Goal: Find specific page/section: Find specific page/section

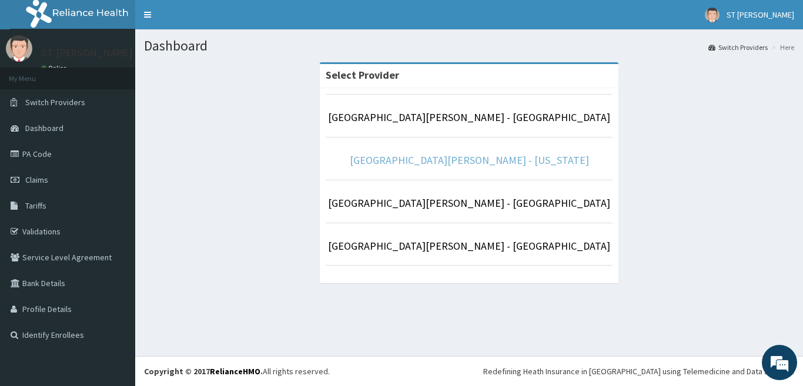
click at [500, 156] on link "[GEOGRAPHIC_DATA][PERSON_NAME] - [US_STATE]" at bounding box center [469, 160] width 239 height 14
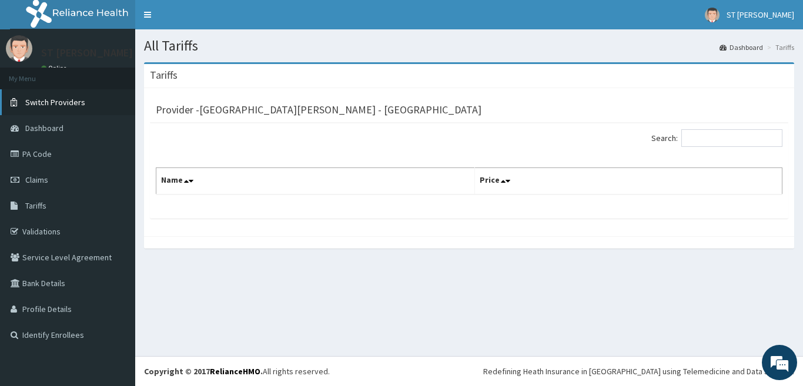
click at [79, 104] on span "Switch Providers" at bounding box center [55, 102] width 60 height 11
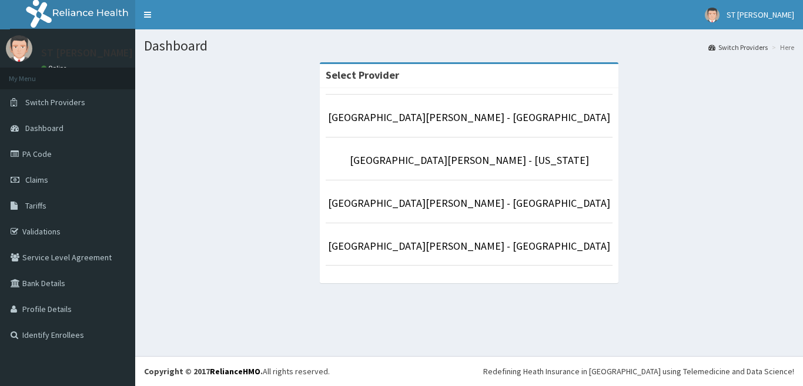
click at [432, 167] on p "[GEOGRAPHIC_DATA][PERSON_NAME] - [US_STATE]" at bounding box center [469, 160] width 287 height 15
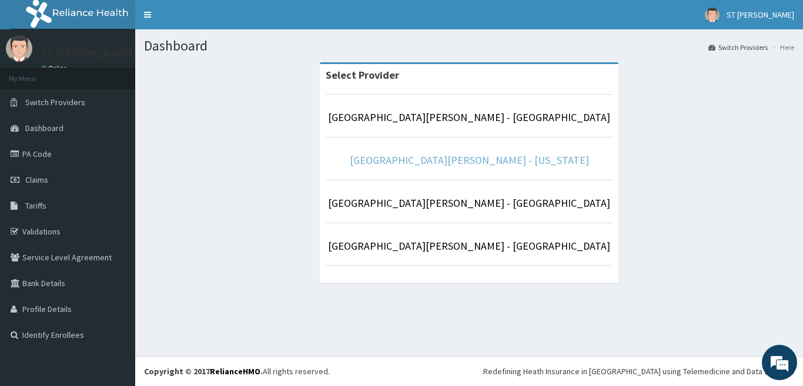
click at [436, 163] on link "[GEOGRAPHIC_DATA][PERSON_NAME] - [US_STATE]" at bounding box center [469, 160] width 239 height 14
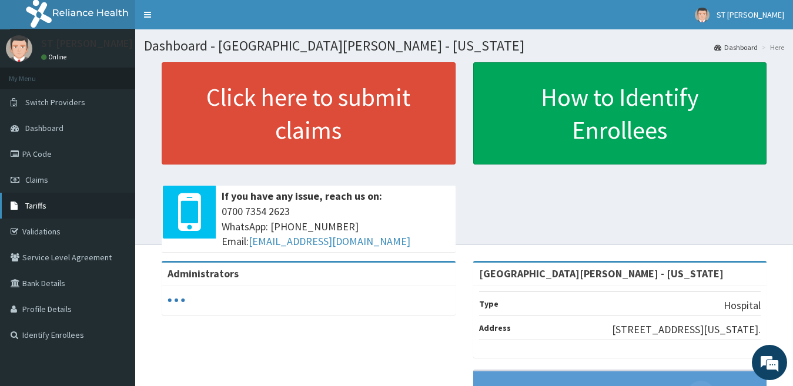
click at [39, 206] on span "Tariffs" at bounding box center [35, 205] width 21 height 11
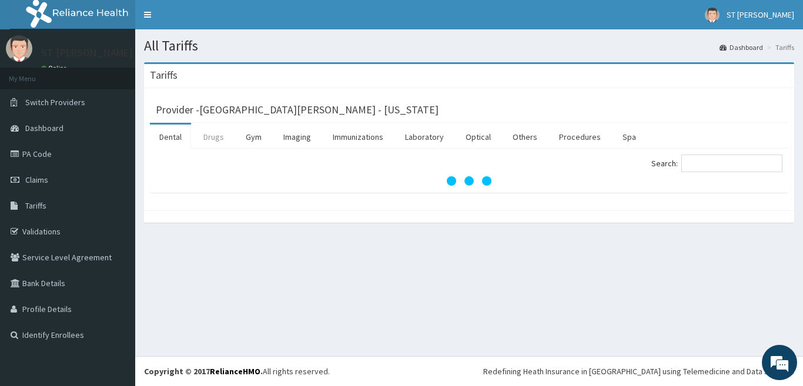
click at [211, 138] on link "Drugs" at bounding box center [213, 137] width 39 height 25
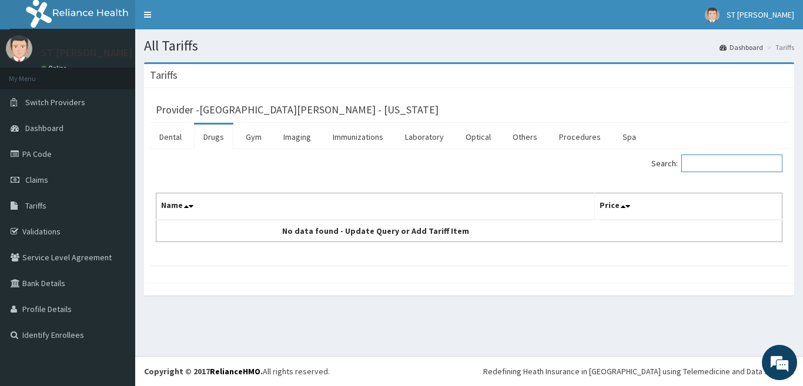
click at [738, 162] on input "Search:" at bounding box center [731, 164] width 101 height 18
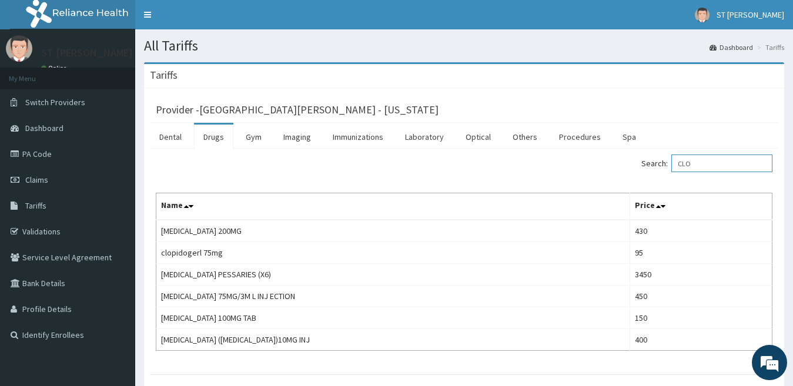
type input "CLO"
click at [38, 160] on link "PA Code" at bounding box center [67, 154] width 135 height 26
